Goal: Transaction & Acquisition: Purchase product/service

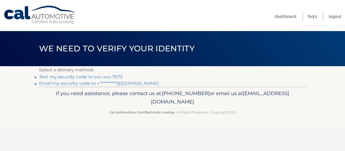
click at [117, 76] on link "Text my security code to xxx-xxx-7973" at bounding box center [80, 76] width 83 height 5
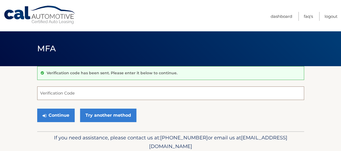
click at [120, 98] on input "Verification Code" at bounding box center [170, 92] width 267 height 13
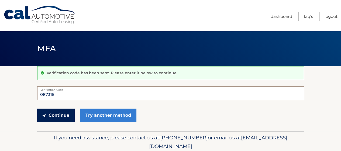
type input "087315"
click at [63, 115] on button "Continue" at bounding box center [55, 114] width 37 height 13
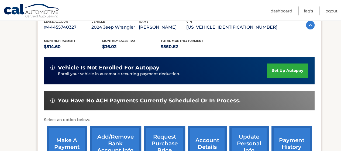
scroll to position [108, 0]
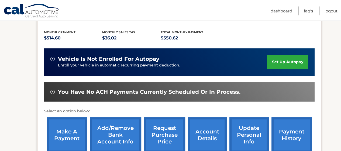
click at [72, 133] on link "make a payment" at bounding box center [67, 134] width 40 height 35
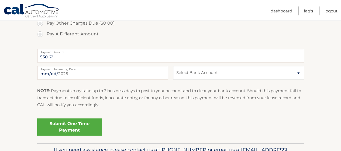
scroll to position [243, 0]
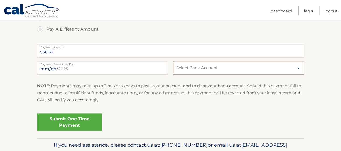
click at [200, 72] on select "Select Bank Account Checking [PERSON_NAME] FARGO BANK *****8557 Checking BANK O…" at bounding box center [238, 67] width 131 height 13
select select "ZWI2YjE0MzYtYWNjNi00N2RkLTlmZmMtMGM1YzA3ZTY1OGM4"
click at [173, 61] on select "Select Bank Account Checking [PERSON_NAME] FARGO BANK *****8557 Checking BANK O…" at bounding box center [238, 67] width 131 height 13
click at [81, 119] on link "Submit One Time Payment" at bounding box center [69, 121] width 65 height 17
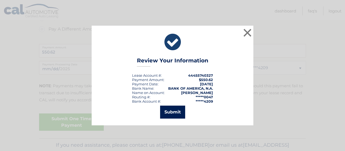
click at [179, 113] on button "Submit" at bounding box center [172, 111] width 25 height 13
